Goal: Task Accomplishment & Management: Complete application form

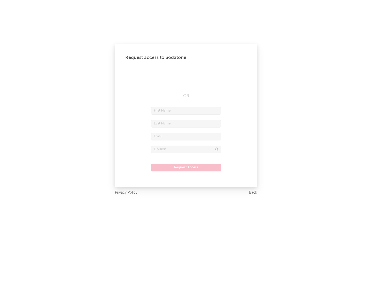
click at [186, 110] on input "text" at bounding box center [186, 111] width 70 height 8
type input "[PERSON_NAME]"
click at [186, 123] on input "text" at bounding box center [186, 124] width 70 height 8
type input "[PERSON_NAME]"
click at [186, 136] on input "text" at bounding box center [186, 137] width 70 height 8
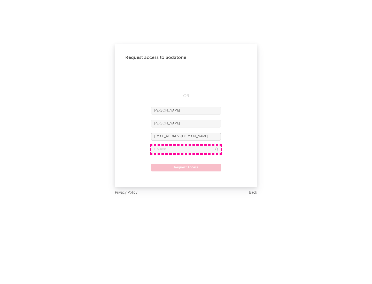
type input "[EMAIL_ADDRESS][DOMAIN_NAME]"
click at [186, 149] on input "text" at bounding box center [186, 150] width 70 height 8
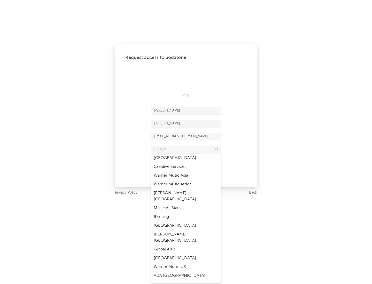
click at [186, 204] on div "Music All Stars" at bounding box center [186, 208] width 70 height 9
type input "Music All Stars"
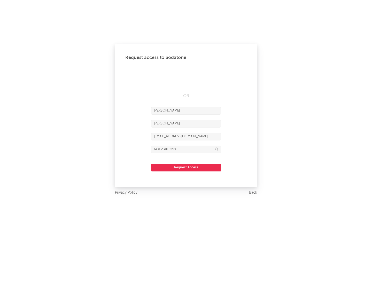
click at [186, 167] on button "Request Access" at bounding box center [186, 168] width 70 height 8
